Goal: Task Accomplishment & Management: Manage account settings

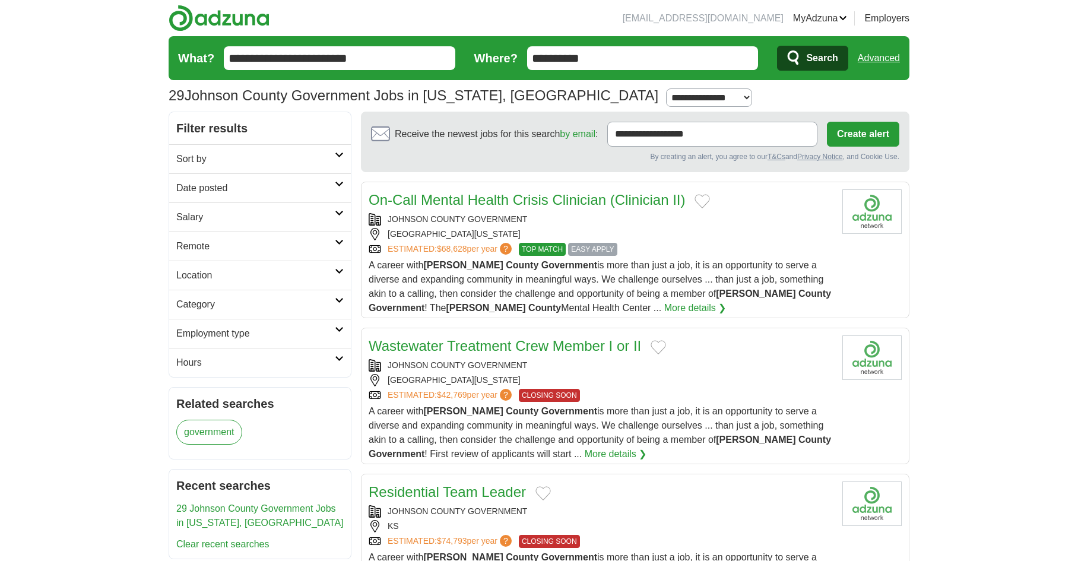
click at [0, 0] on link "Alerts" at bounding box center [0, 0] width 0 height 0
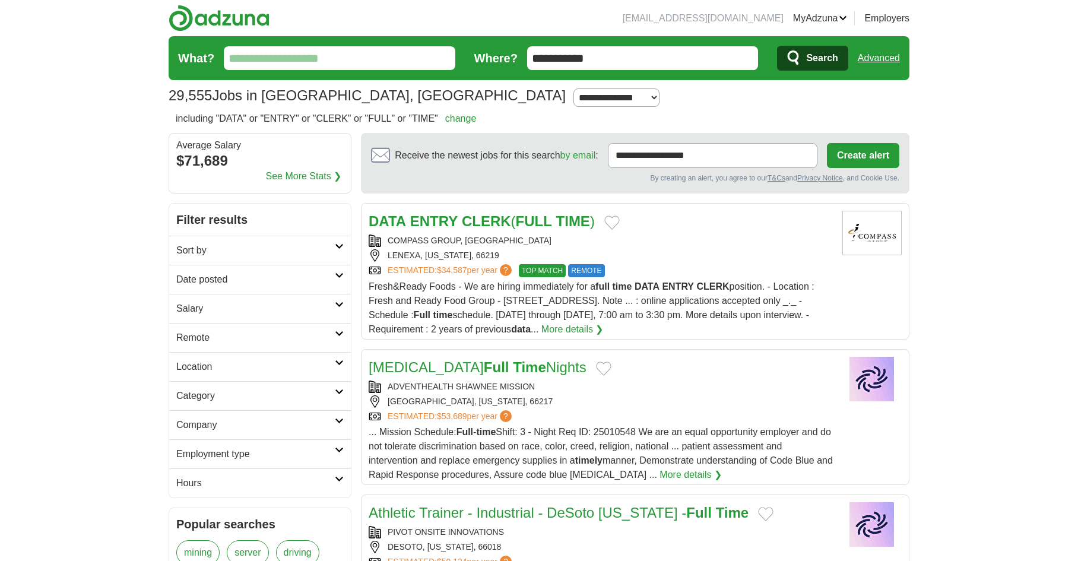
click at [604, 333] on link "More details ❯" at bounding box center [573, 329] width 62 height 14
click at [841, 14] on link "MyAdzuna" at bounding box center [820, 18] width 55 height 14
click at [0, 0] on link "Alerts" at bounding box center [0, 0] width 0 height 0
